Goal: Information Seeking & Learning: Check status

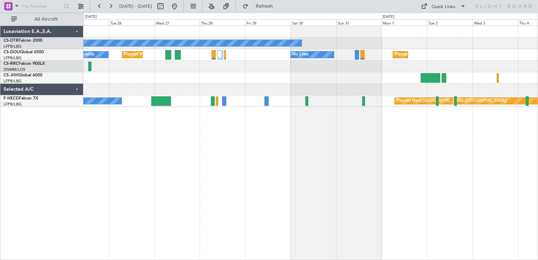
click at [194, 131] on div "No Crew Planned Maint [GEOGRAPHIC_DATA] ([GEOGRAPHIC_DATA]) A/C Unavailable No …" at bounding box center [310, 143] width 455 height 234
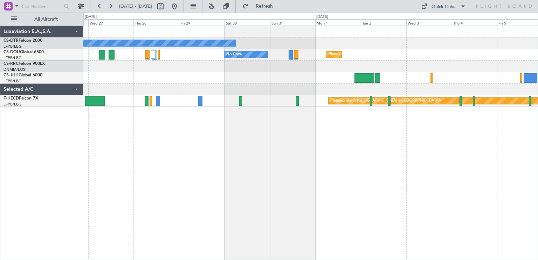
click at [111, 122] on div "No Crew Planned Maint [GEOGRAPHIC_DATA] ([GEOGRAPHIC_DATA]) No Crew A/C Unavail…" at bounding box center [310, 143] width 455 height 234
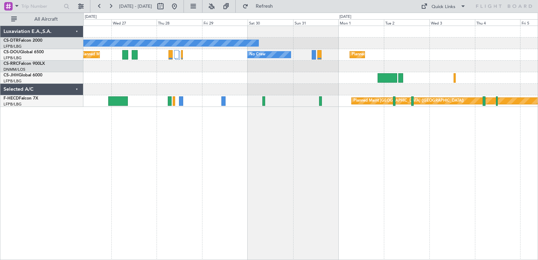
click at [269, 140] on div "No Crew Planned Maint [GEOGRAPHIC_DATA] ([GEOGRAPHIC_DATA]) No Crew Planned Mai…" at bounding box center [310, 143] width 455 height 234
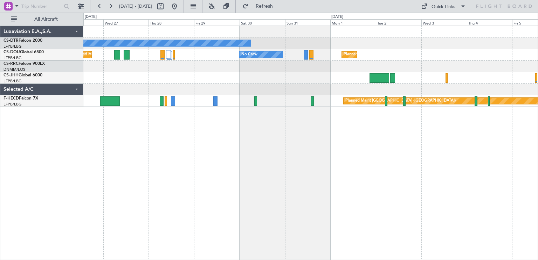
click at [174, 120] on div "No Crew Planned Maint [GEOGRAPHIC_DATA] ([GEOGRAPHIC_DATA]) No Crew Planned Mai…" at bounding box center [310, 143] width 455 height 234
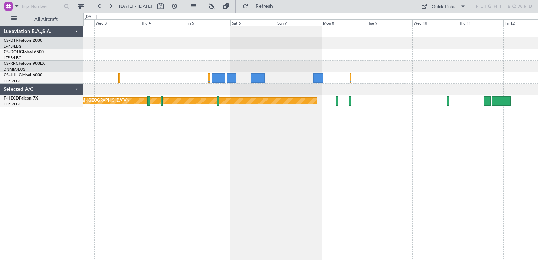
click at [0, 126] on div "Planned Maint [GEOGRAPHIC_DATA] ([GEOGRAPHIC_DATA]) Planned Maint [GEOGRAPHIC_D…" at bounding box center [269, 136] width 538 height 247
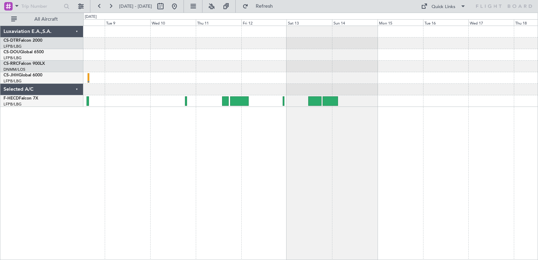
click at [249, 128] on div "Planned Maint [GEOGRAPHIC_DATA] ([GEOGRAPHIC_DATA])" at bounding box center [310, 143] width 455 height 234
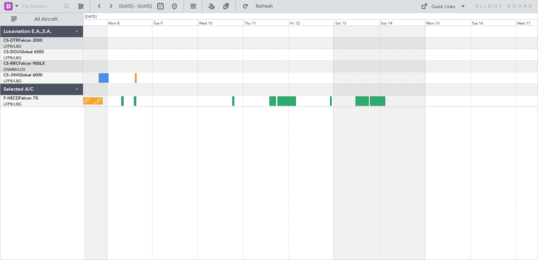
click at [537, 105] on div "Planned Maint [GEOGRAPHIC_DATA] ([GEOGRAPHIC_DATA]) Luxaviation E.A.,S.A. CS-DT…" at bounding box center [269, 136] width 538 height 247
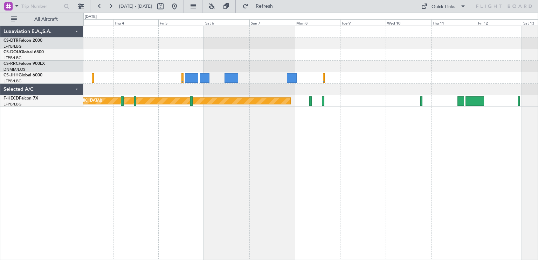
click at [363, 125] on div "Planned Maint [GEOGRAPHIC_DATA] ([GEOGRAPHIC_DATA]) Planned Maint [GEOGRAPHIC_D…" at bounding box center [310, 143] width 455 height 234
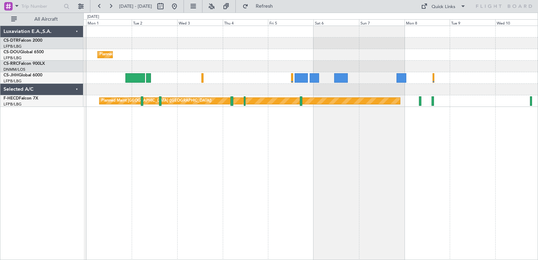
click at [515, 120] on div "No Crew Planned Maint [GEOGRAPHIC_DATA] ([GEOGRAPHIC_DATA]) No Crew Planned Mai…" at bounding box center [310, 143] width 455 height 234
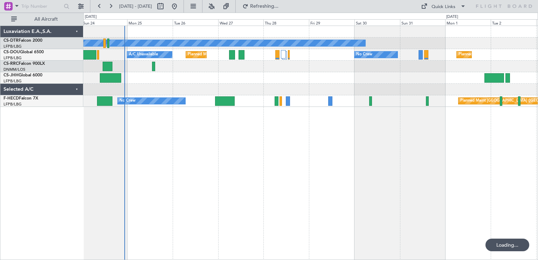
click at [342, 125] on div "No Crew Planned Maint [GEOGRAPHIC_DATA] ([GEOGRAPHIC_DATA]) No Crew Planned Mai…" at bounding box center [310, 143] width 455 height 234
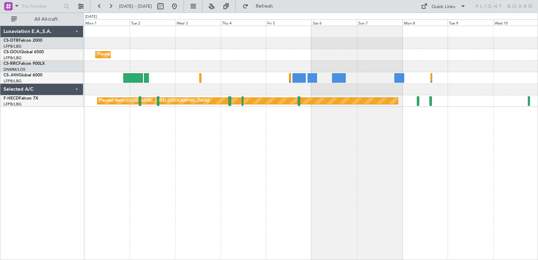
click at [69, 70] on div "No Crew Planned Maint [GEOGRAPHIC_DATA] ([GEOGRAPHIC_DATA]) No Crew Planned Mai…" at bounding box center [269, 136] width 538 height 247
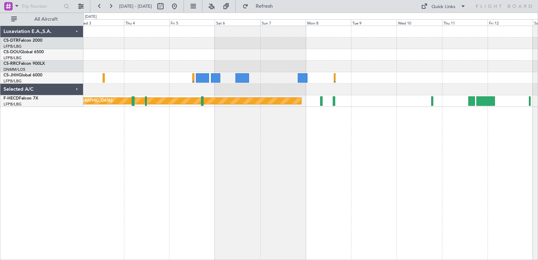
click at [52, 48] on div "Planned Maint [GEOGRAPHIC_DATA] ([GEOGRAPHIC_DATA]) Planned Maint [GEOGRAPHIC_D…" at bounding box center [269, 136] width 538 height 247
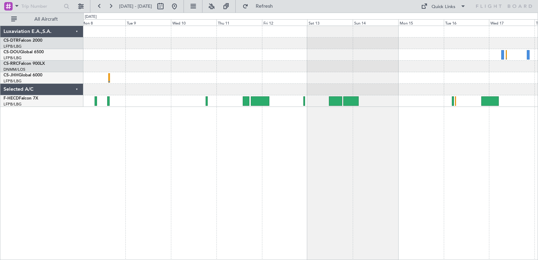
click at [532, 42] on div at bounding box center [310, 43] width 454 height 12
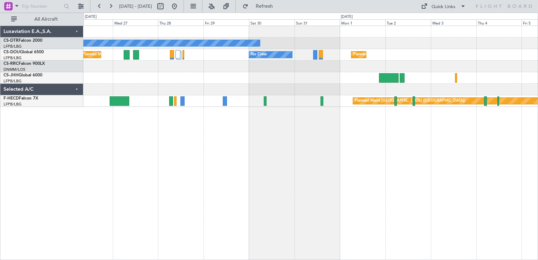
click at [397, 41] on div "No Crew Planned Maint [GEOGRAPHIC_DATA] ([GEOGRAPHIC_DATA]) No Crew Planned Mai…" at bounding box center [310, 66] width 454 height 81
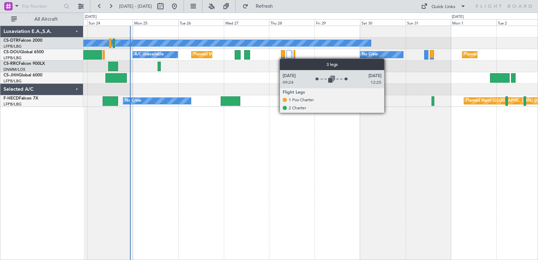
click at [290, 58] on div at bounding box center [289, 57] width 6 height 15
